Goal: Task Accomplishment & Management: Manage account settings

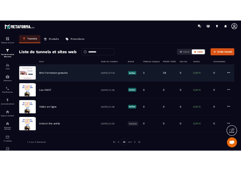
scroll to position [817, 0]
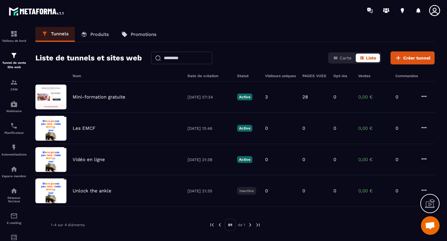
click at [434, 10] on icon at bounding box center [434, 10] width 12 height 12
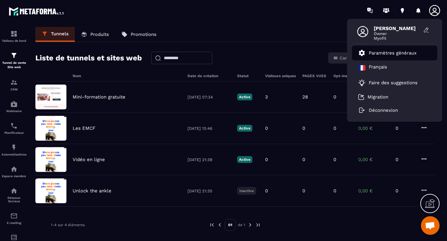
click at [399, 55] on p "Paramètres généraux" at bounding box center [393, 53] width 48 height 6
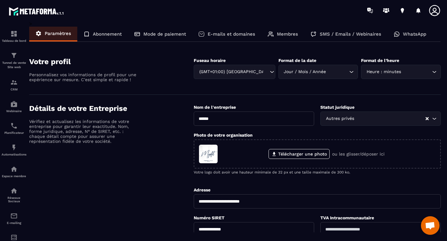
click at [405, 40] on div "WhatsApp" at bounding box center [409, 34] width 45 height 15
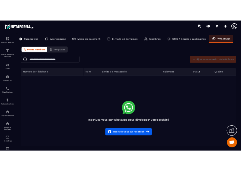
scroll to position [596, 0]
